Goal: Task Accomplishment & Management: Manage account settings

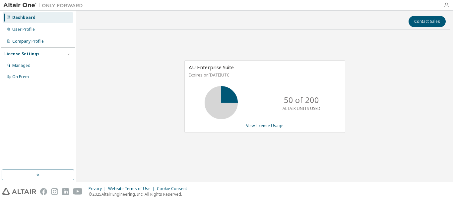
click at [446, 4] on icon "button" at bounding box center [446, 4] width 5 height 5
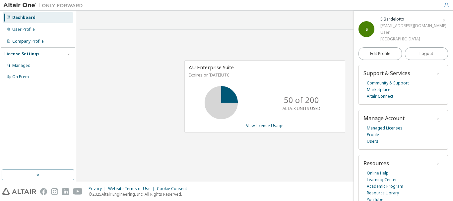
scroll to position [7, 0]
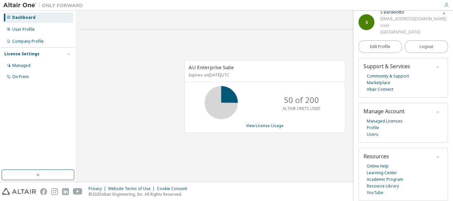
click at [249, 40] on div "AU Enterprise Suite Expires on [DATE] UTC 50 of 200 ALTAIR UNITS USED View Lice…" at bounding box center [265, 100] width 370 height 131
click at [25, 76] on div "On Prem" at bounding box center [20, 76] width 17 height 5
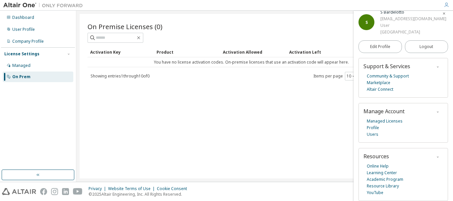
click at [442, 13] on icon "button" at bounding box center [444, 14] width 4 height 4
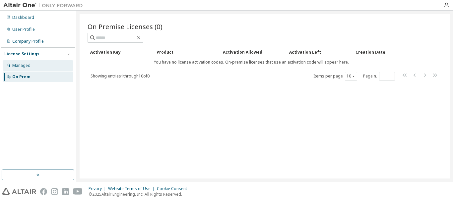
click at [39, 68] on div "Managed" at bounding box center [38, 65] width 71 height 11
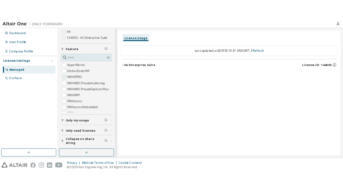
scroll to position [33, 0]
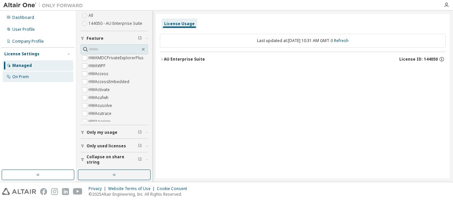
click at [37, 76] on div "On Prem" at bounding box center [38, 77] width 71 height 11
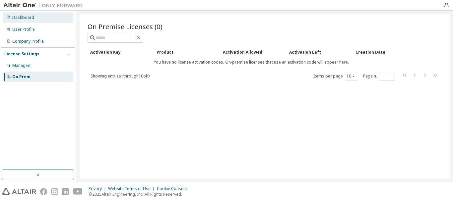
click at [17, 18] on div "Dashboard" at bounding box center [23, 17] width 22 height 5
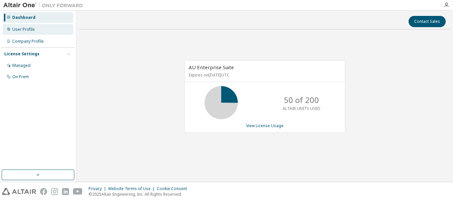
click at [31, 26] on div "User Profile" at bounding box center [38, 29] width 71 height 11
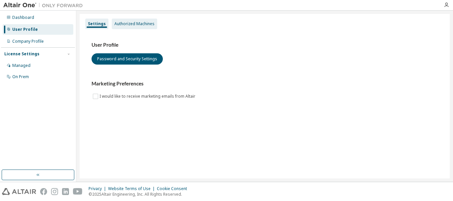
click at [116, 27] on div "Authorized Machines" at bounding box center [134, 24] width 45 height 11
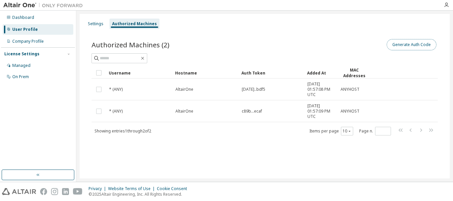
click at [403, 45] on button "Generate Auth Code" at bounding box center [412, 44] width 50 height 11
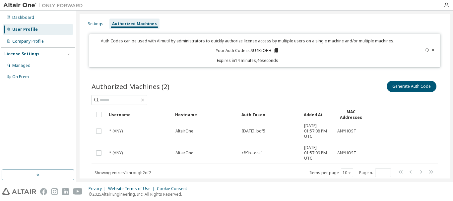
click at [274, 50] on icon at bounding box center [276, 50] width 4 height 5
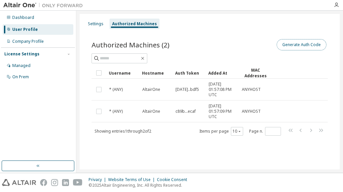
click at [292, 43] on button "Generate Auth Code" at bounding box center [302, 44] width 50 height 11
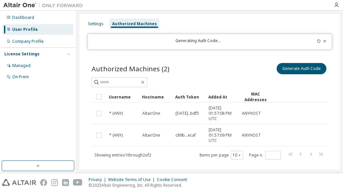
click at [317, 41] on icon at bounding box center [319, 41] width 4 height 4
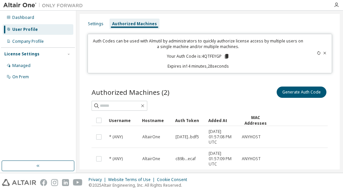
click at [225, 55] on icon at bounding box center [227, 56] width 4 height 5
